Goal: Task Accomplishment & Management: Use online tool/utility

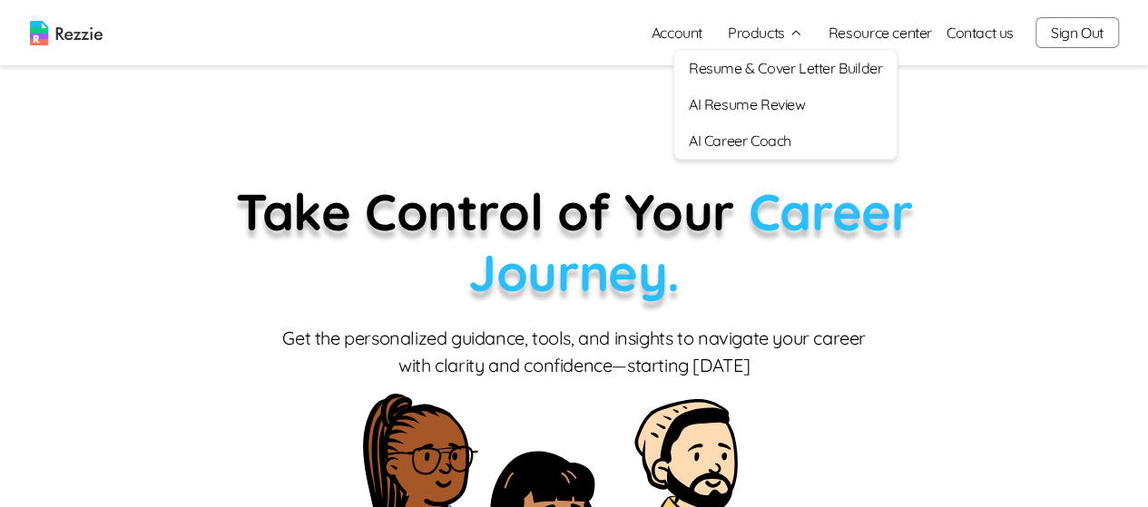
click at [774, 135] on link "AI Career Coach" at bounding box center [785, 140] width 222 height 36
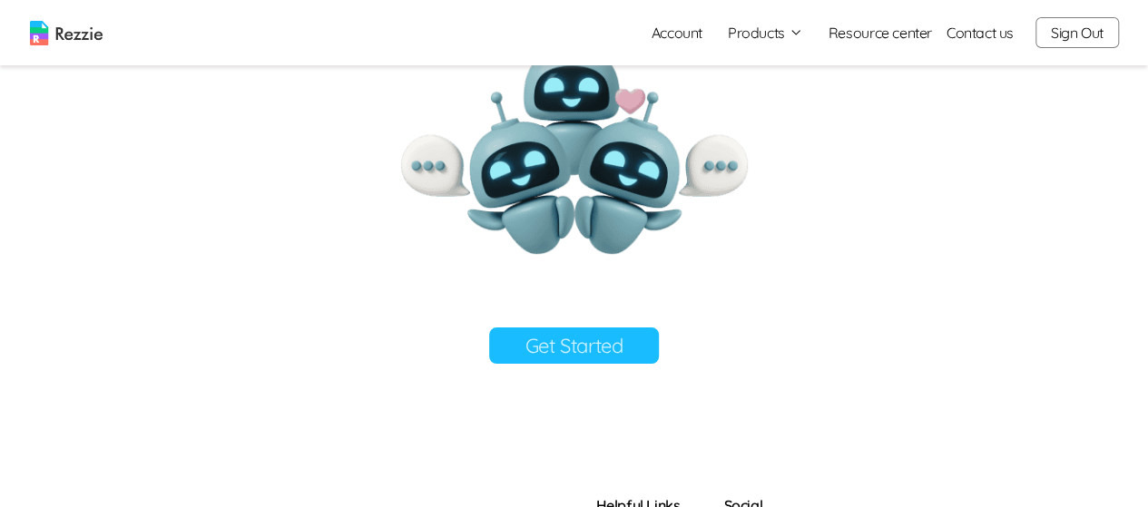
scroll to position [297, 0]
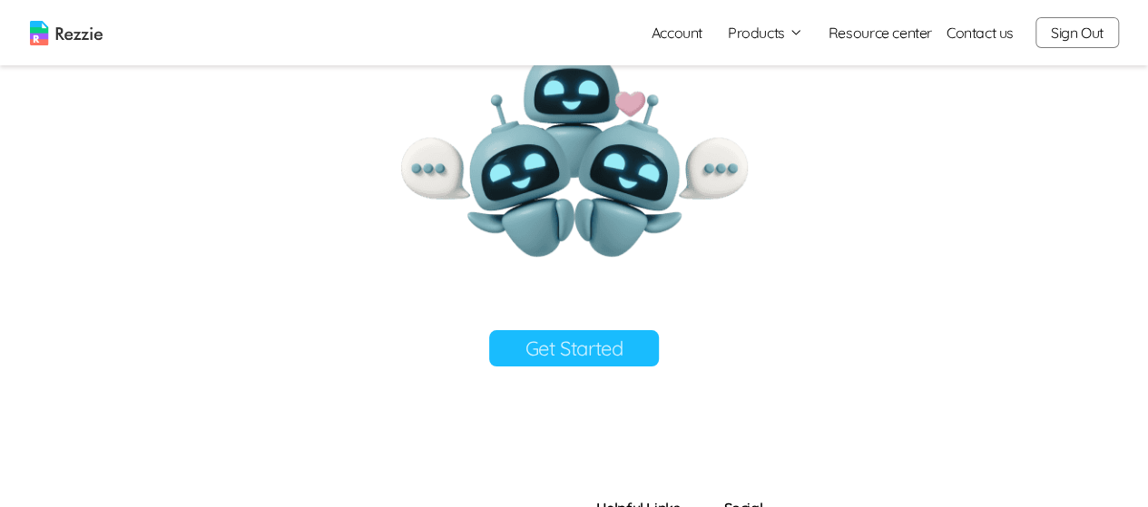
click at [634, 352] on link "Get Started" at bounding box center [574, 348] width 171 height 36
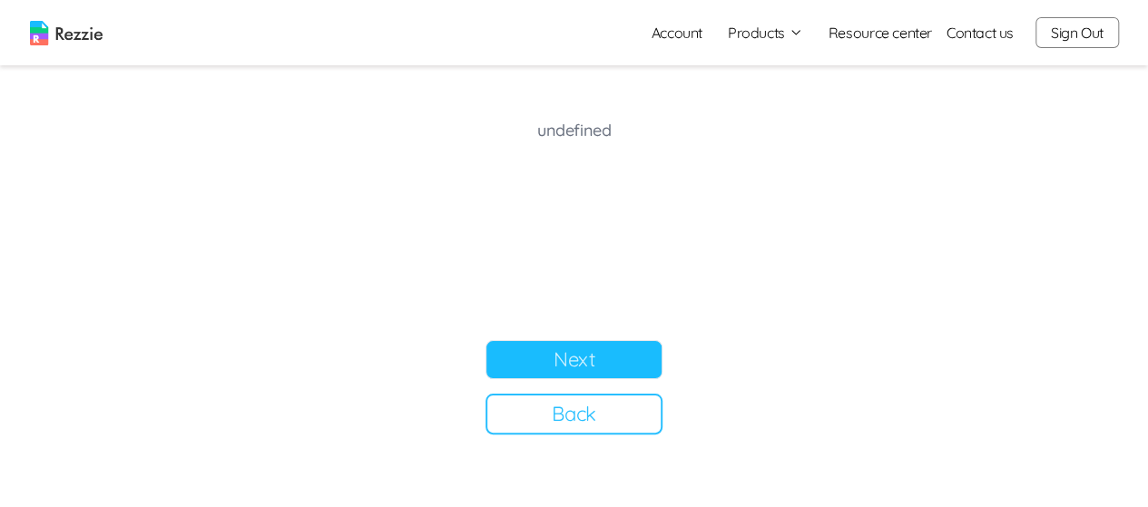
click at [586, 362] on button "Next" at bounding box center [573, 359] width 177 height 39
click at [581, 414] on button "Back" at bounding box center [573, 414] width 177 height 41
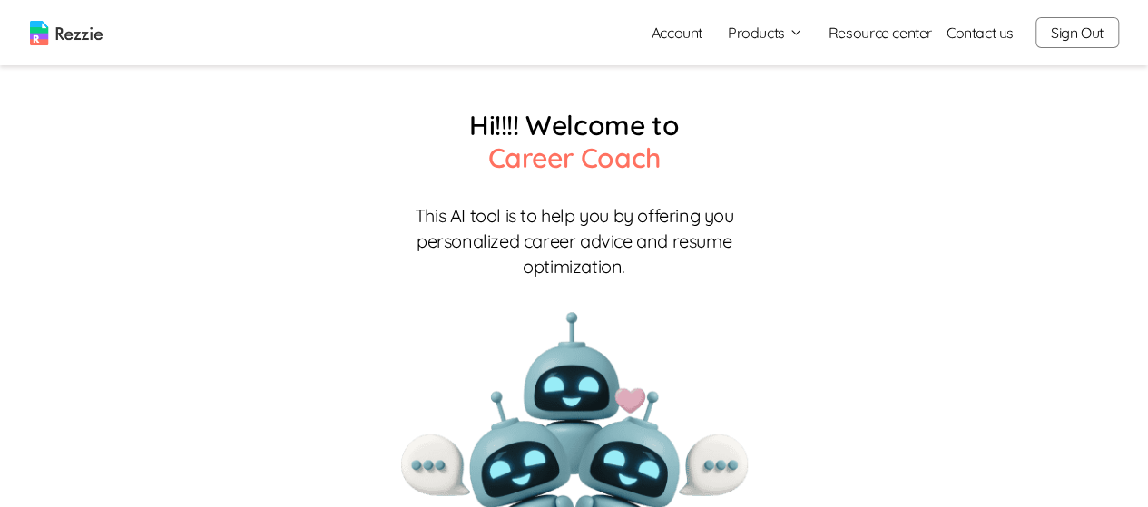
scroll to position [1, 0]
click at [807, 36] on div "Account Products Resume & Cover Letter Builder AI Resume Review AI Career Coach…" at bounding box center [878, 33] width 482 height 36
click at [789, 34] on button "Products" at bounding box center [765, 33] width 75 height 22
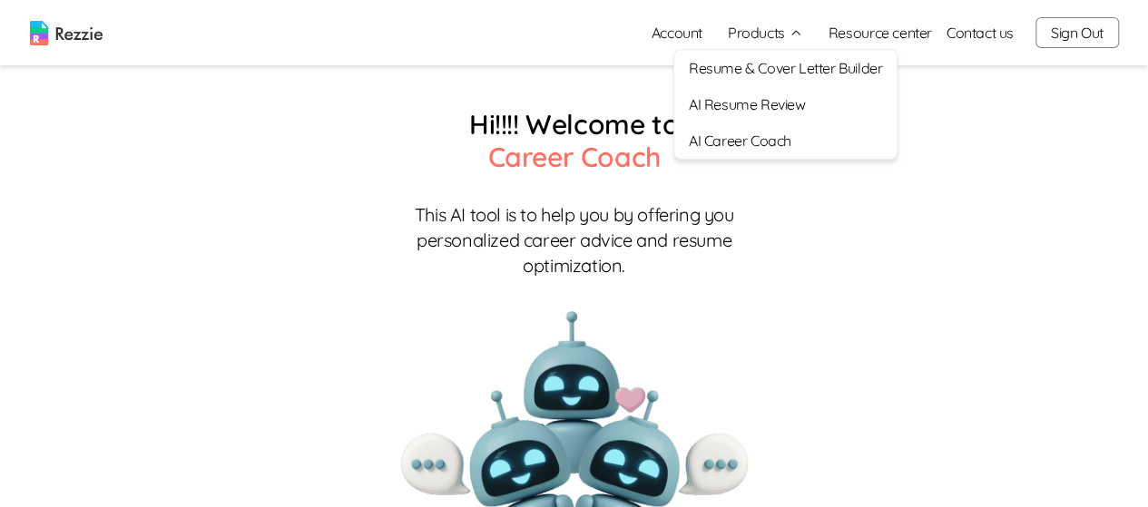
click at [783, 66] on link "Resume & Cover Letter Builder" at bounding box center [785, 68] width 222 height 36
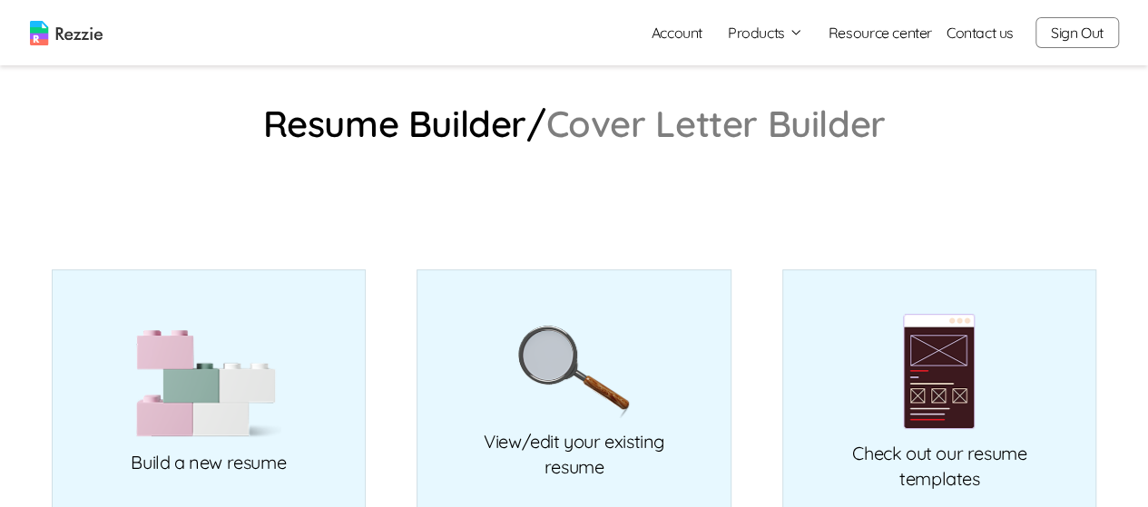
click at [776, 31] on button "Products" at bounding box center [765, 33] width 75 height 22
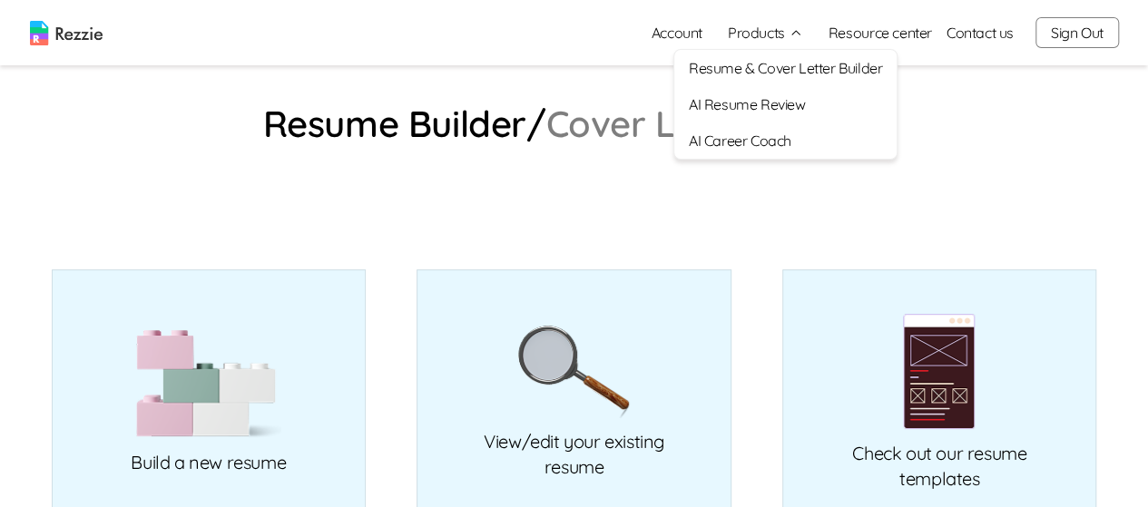
click at [761, 101] on link "AI Resume Review" at bounding box center [785, 104] width 222 height 36
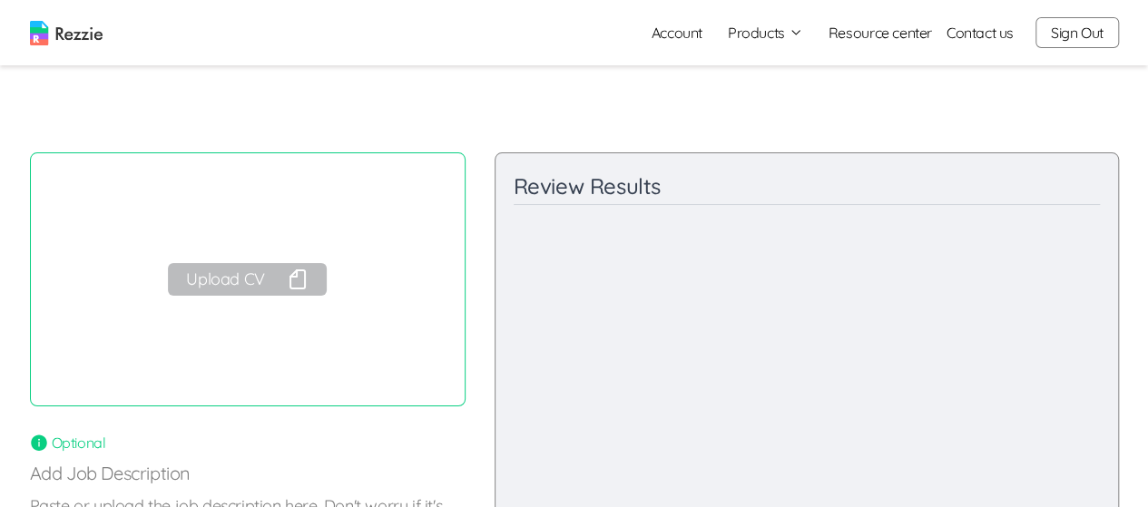
click at [218, 284] on button "Upload CV" at bounding box center [247, 279] width 158 height 33
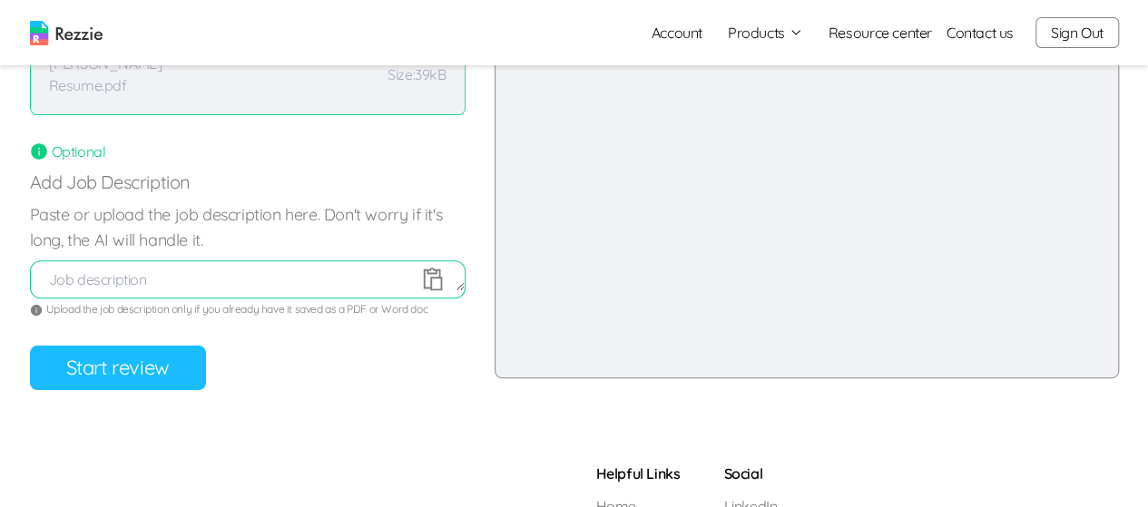
scroll to position [294, 0]
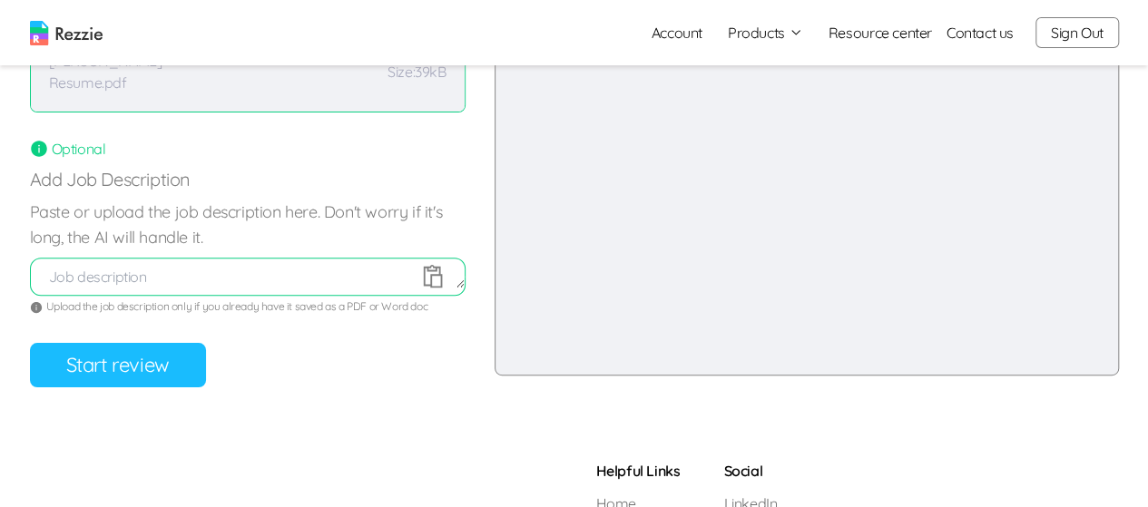
click at [129, 353] on button "Start review" at bounding box center [118, 365] width 176 height 44
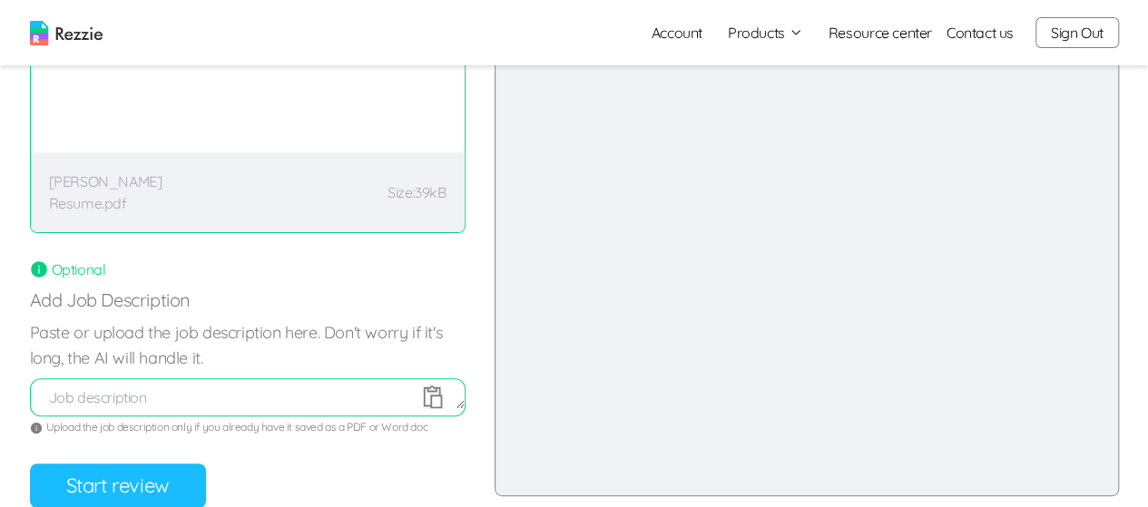
scroll to position [212, 0]
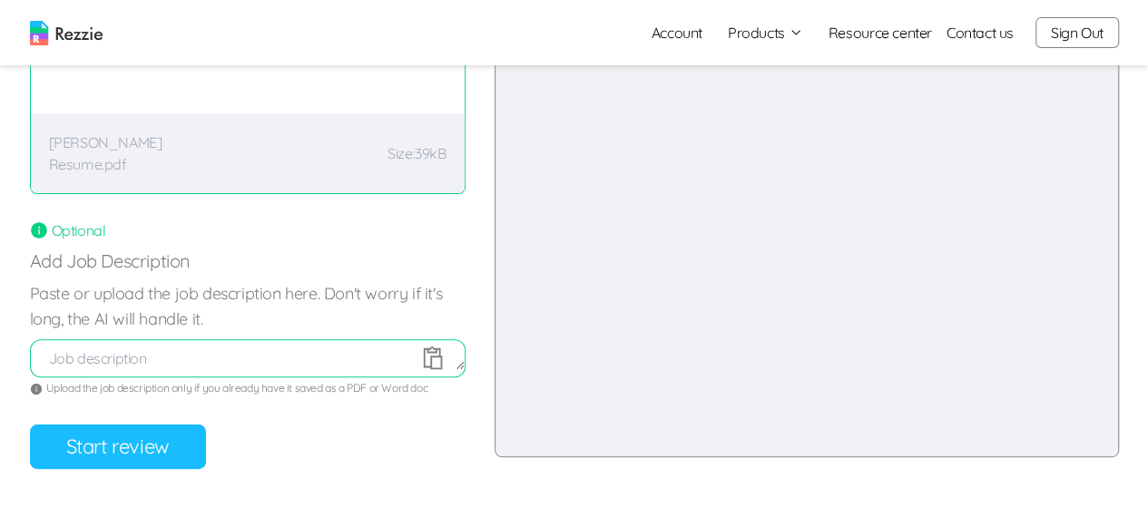
click at [126, 454] on button "Start review" at bounding box center [118, 447] width 176 height 44
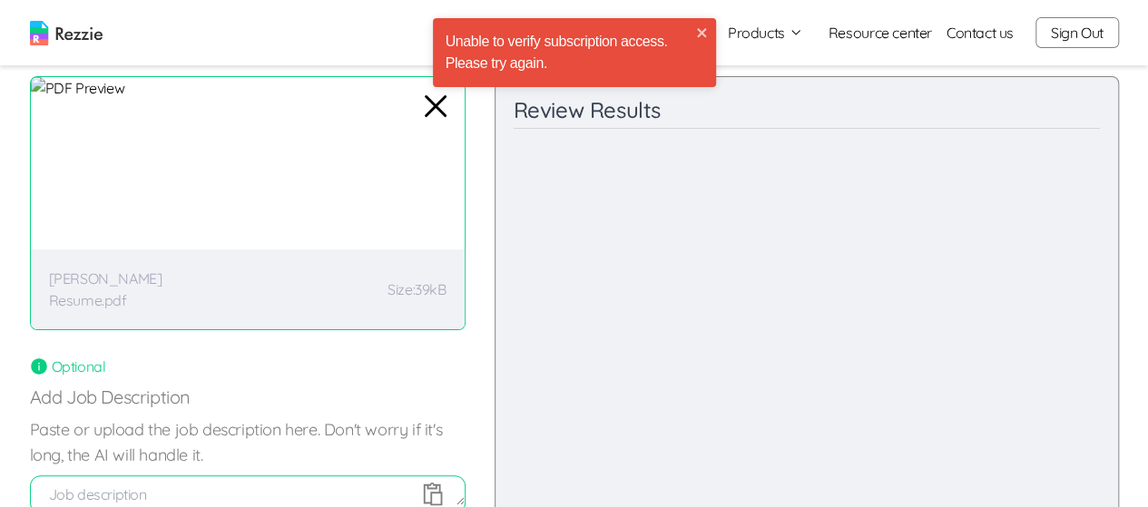
scroll to position [0, 0]
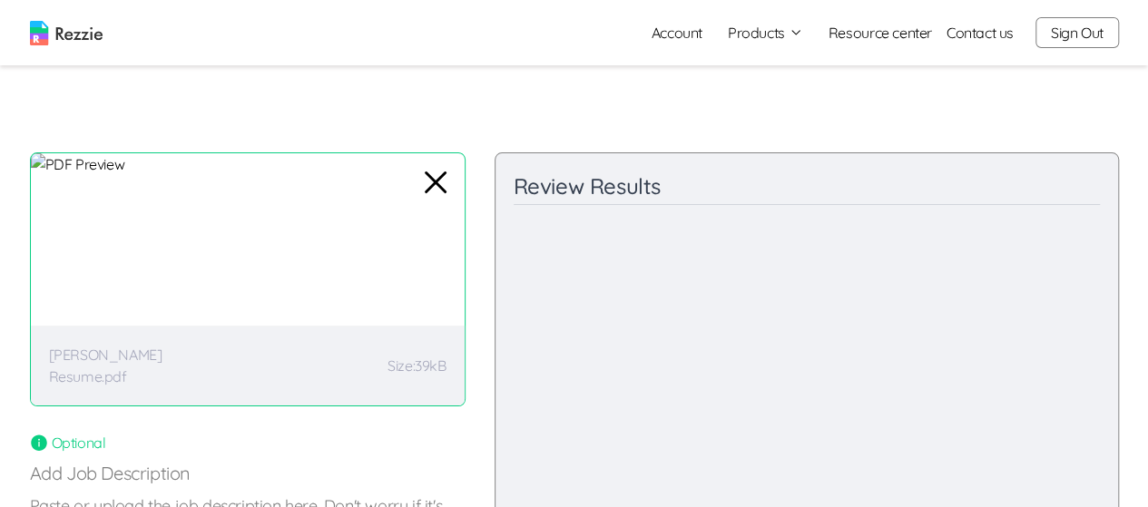
click at [1070, 39] on button "Sign Out" at bounding box center [1076, 32] width 83 height 31
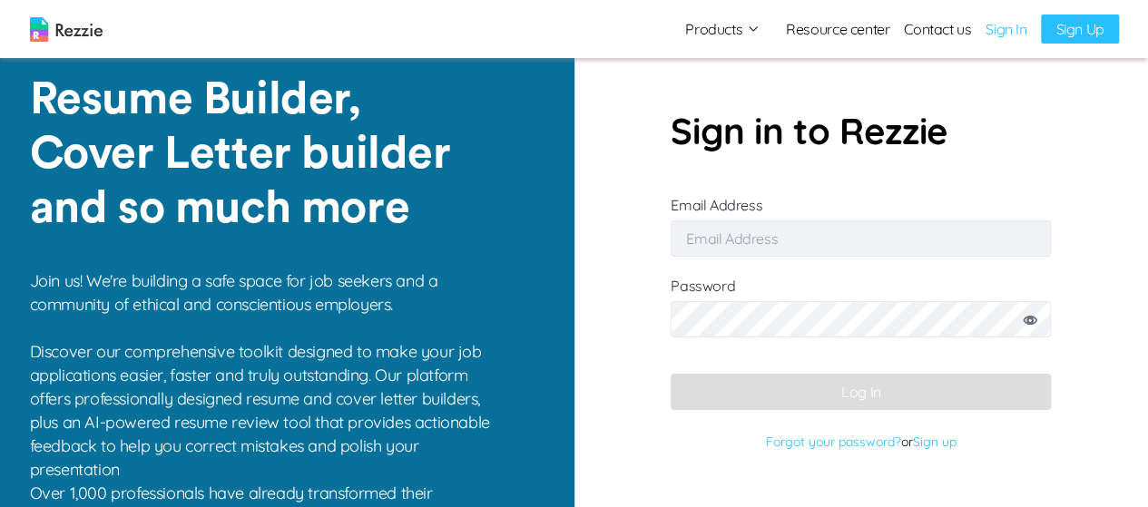
type input "[EMAIL_ADDRESS][DOMAIN_NAME]"
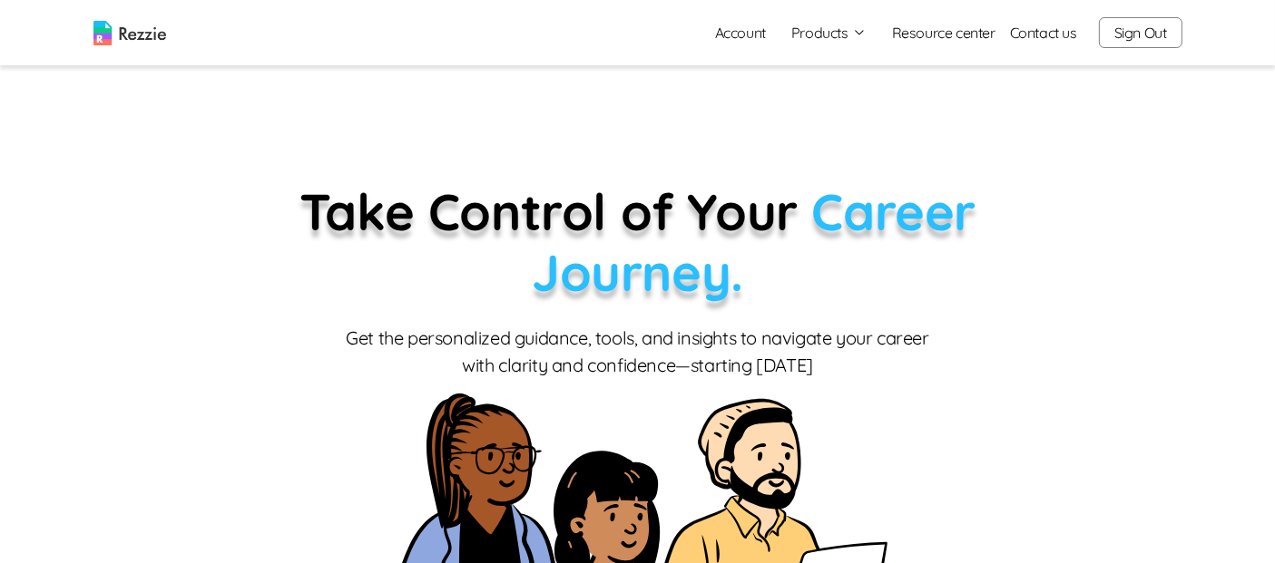
click at [811, 38] on button "Products" at bounding box center [828, 33] width 75 height 22
click at [848, 114] on link "AI Resume Review" at bounding box center [848, 104] width 222 height 36
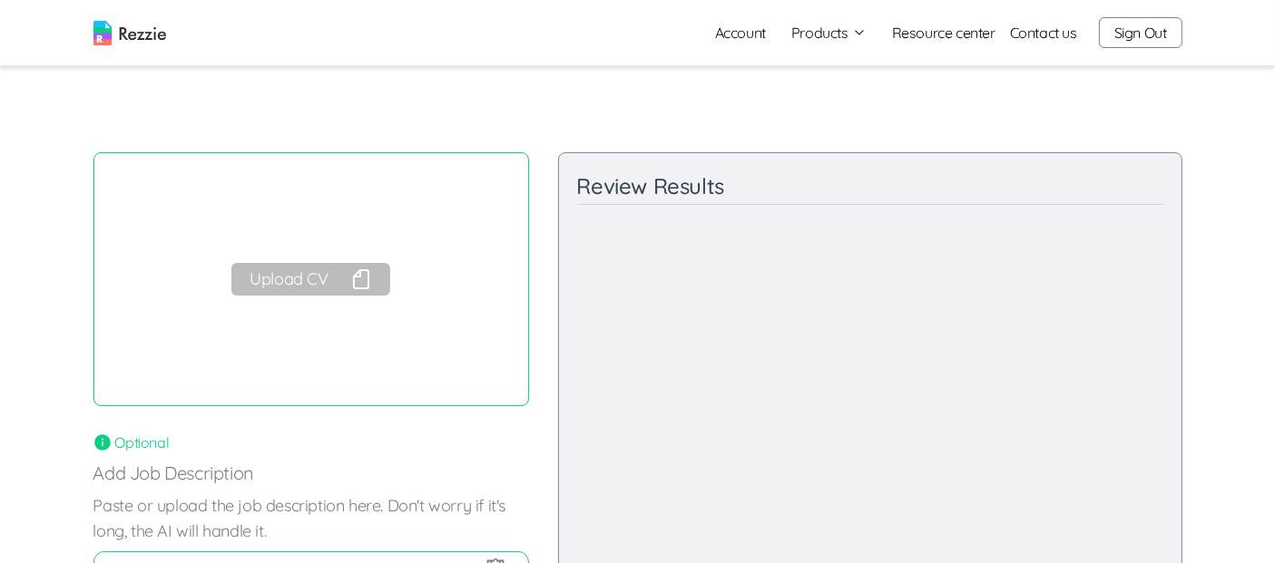
click at [300, 294] on button "Upload CV" at bounding box center [310, 279] width 158 height 33
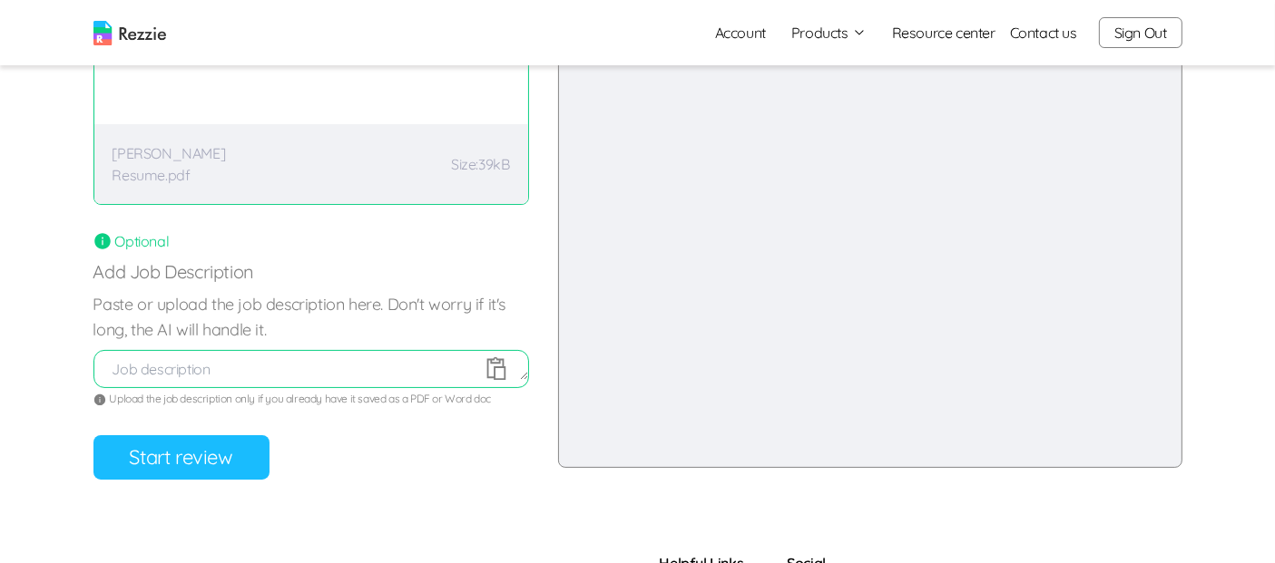
scroll to position [210, 0]
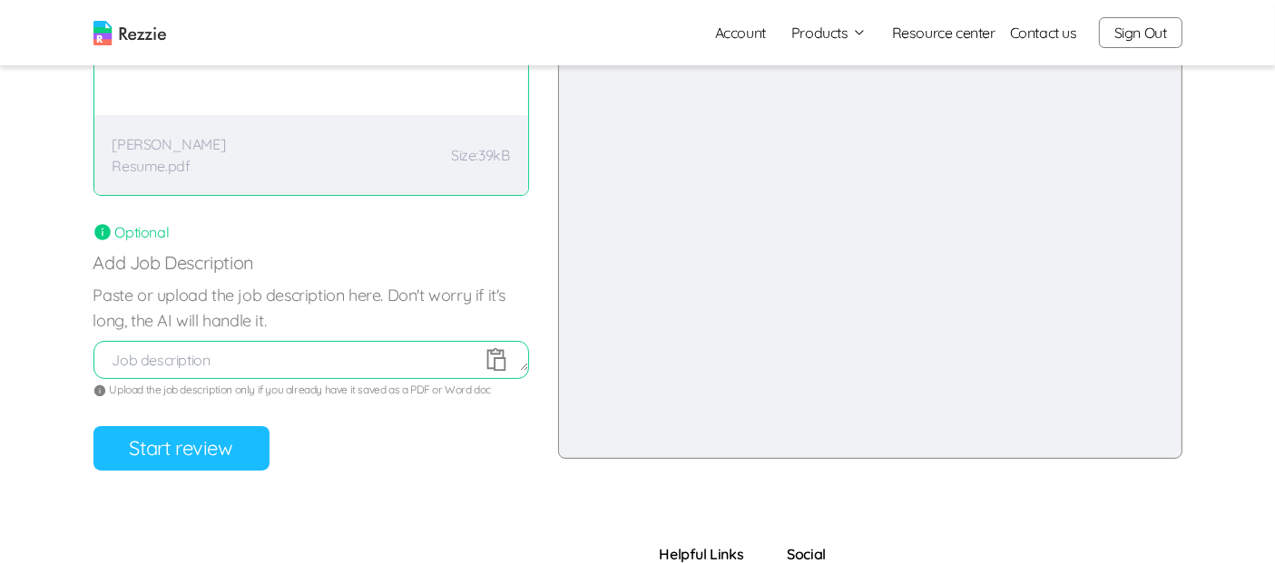
click at [163, 440] on button "Start review" at bounding box center [181, 448] width 176 height 44
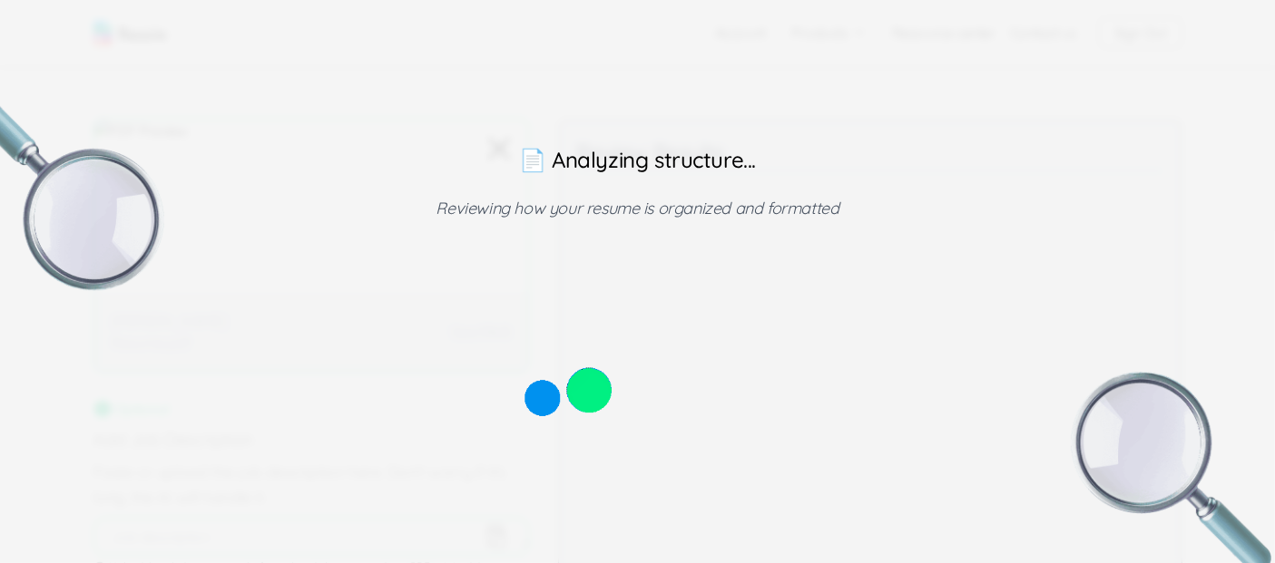
scroll to position [0, 0]
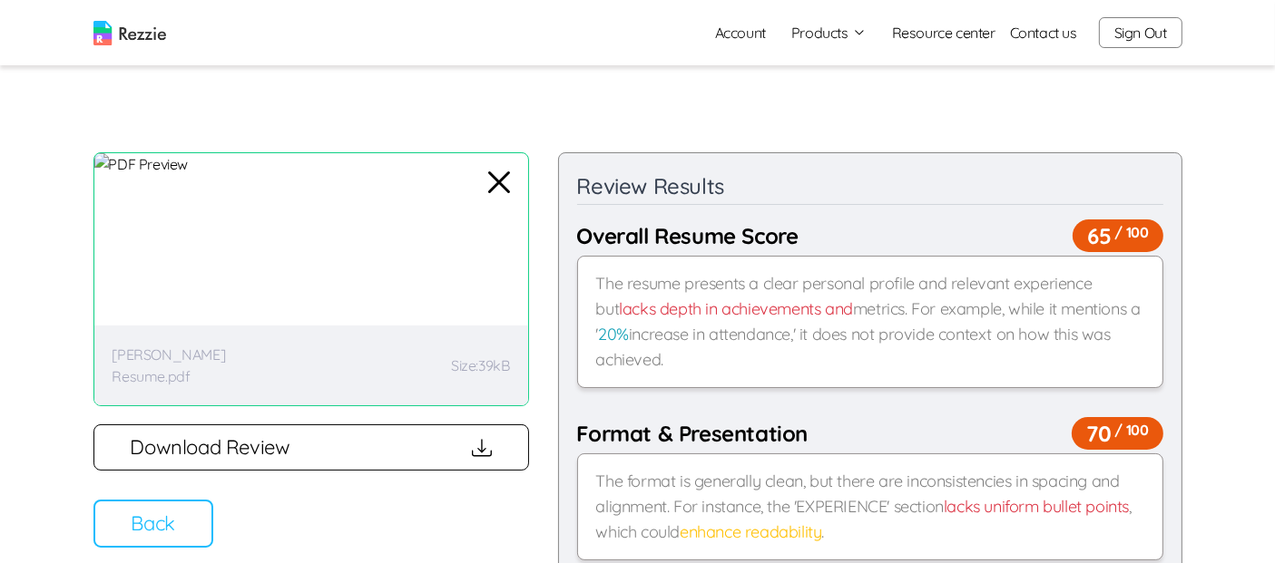
click at [184, 533] on button "Back" at bounding box center [153, 524] width 120 height 48
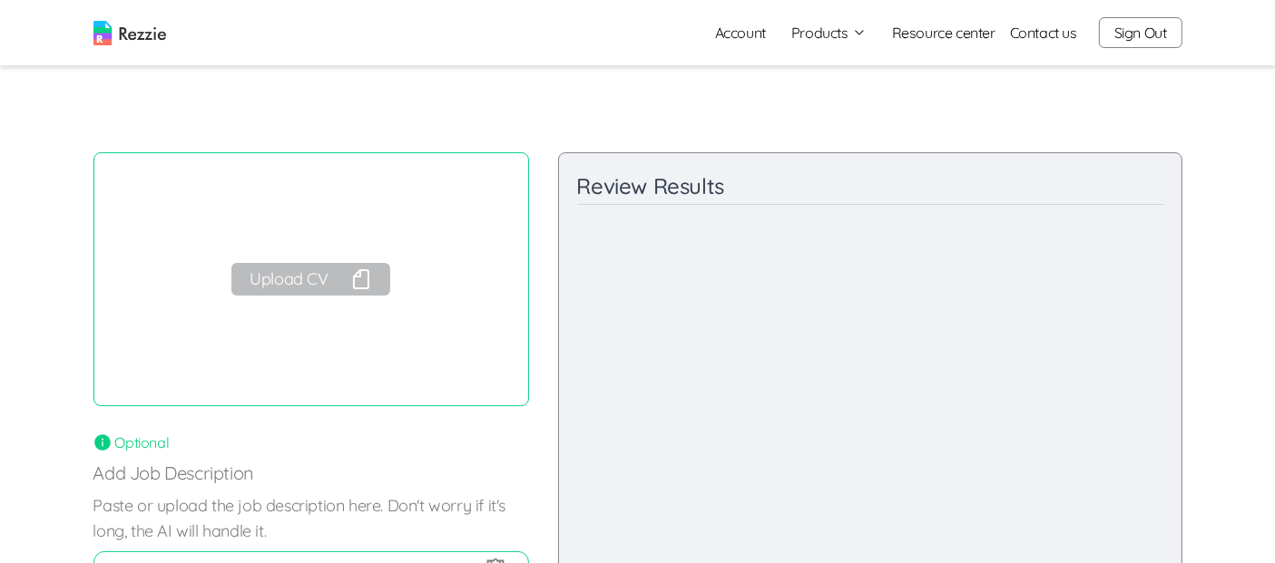
click at [282, 287] on button "Upload CV" at bounding box center [310, 279] width 158 height 33
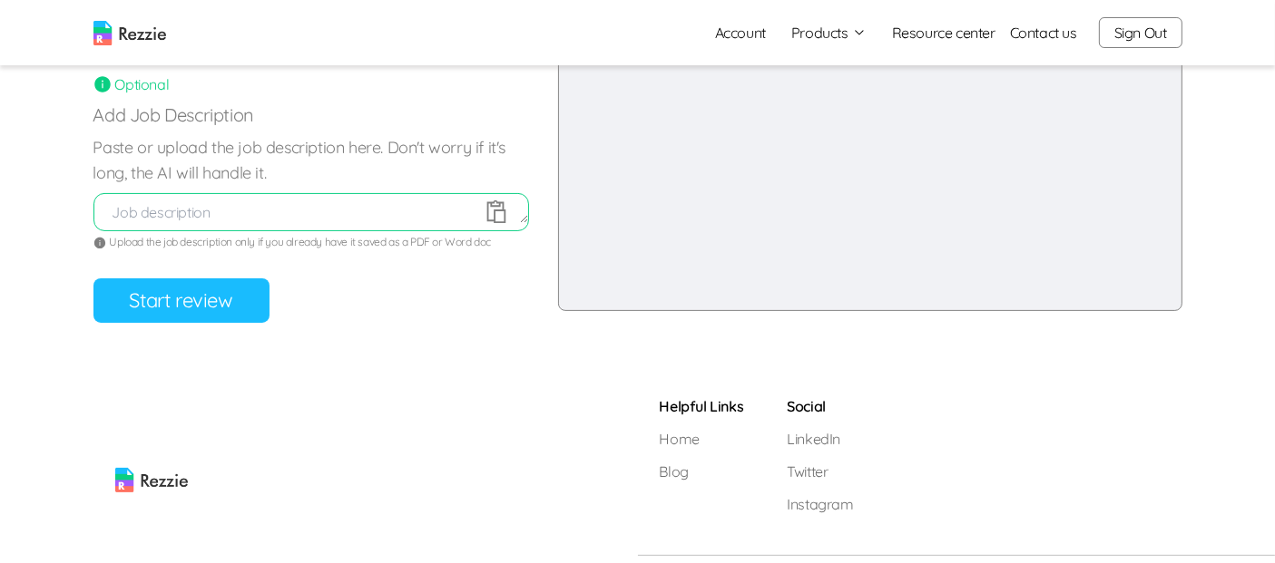
scroll to position [360, 0]
click at [159, 288] on button "Start review" at bounding box center [181, 299] width 176 height 44
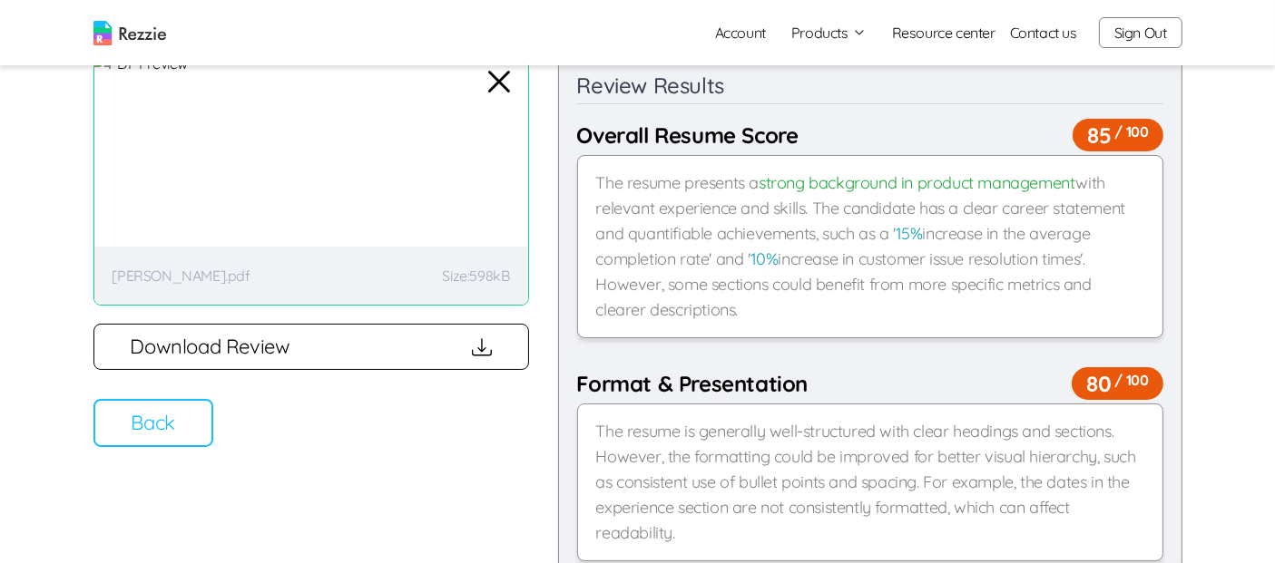
scroll to position [101, 0]
click at [140, 426] on button "Back" at bounding box center [153, 423] width 120 height 48
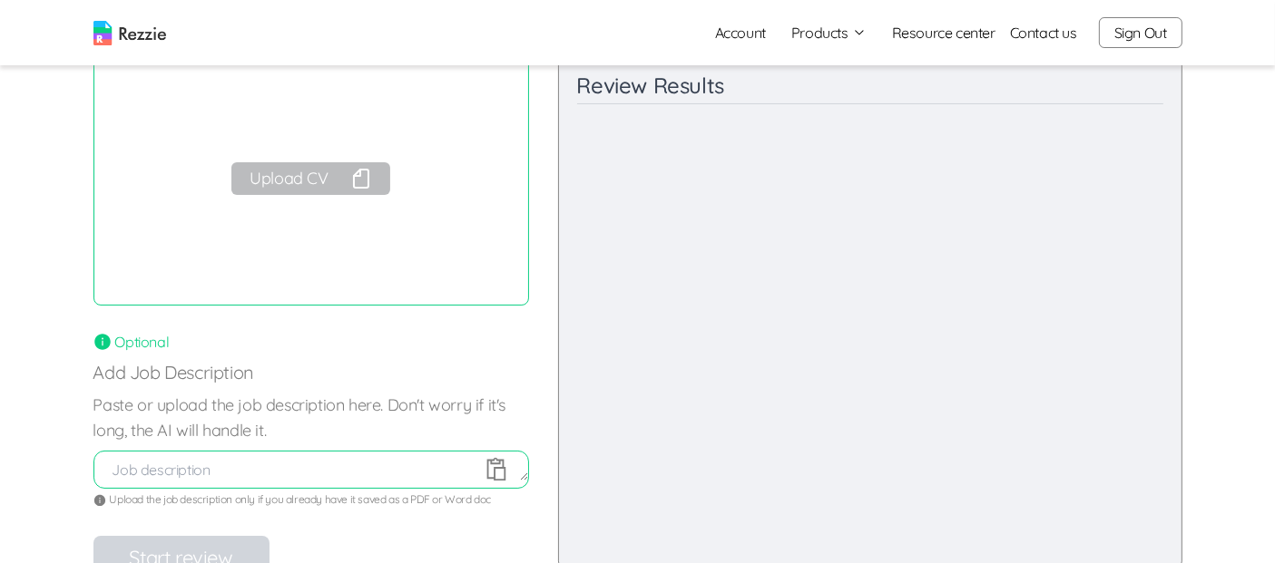
click at [1153, 44] on button "Sign Out" at bounding box center [1140, 32] width 83 height 31
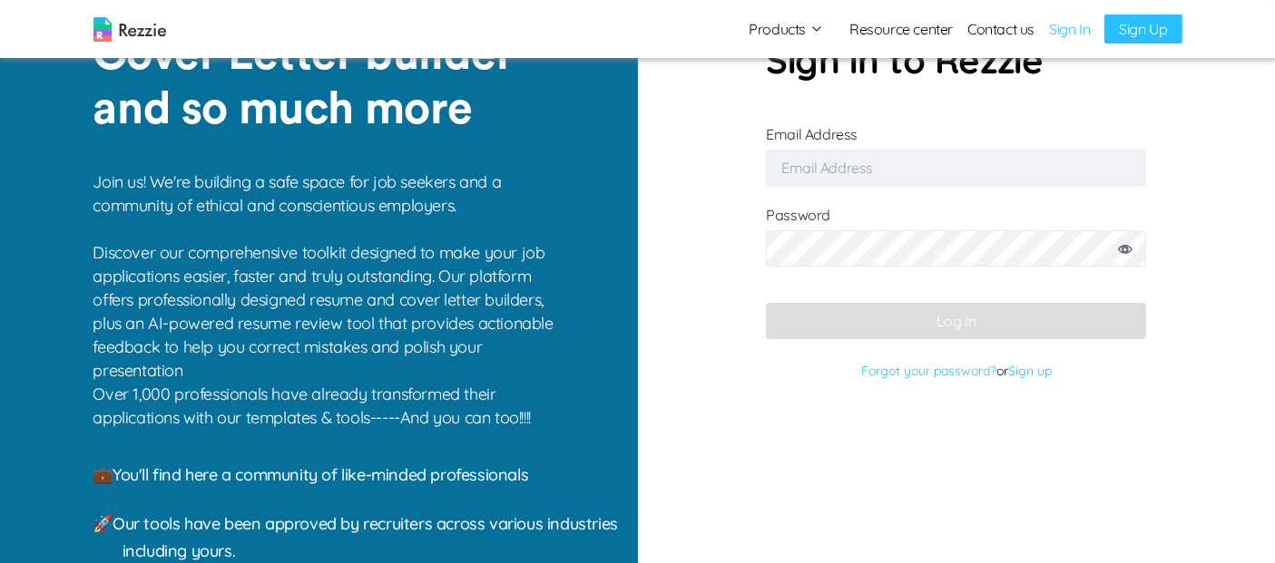
type input "bekise9229@coasah.com"
